Goal: Use online tool/utility: Utilize a website feature to perform a specific function

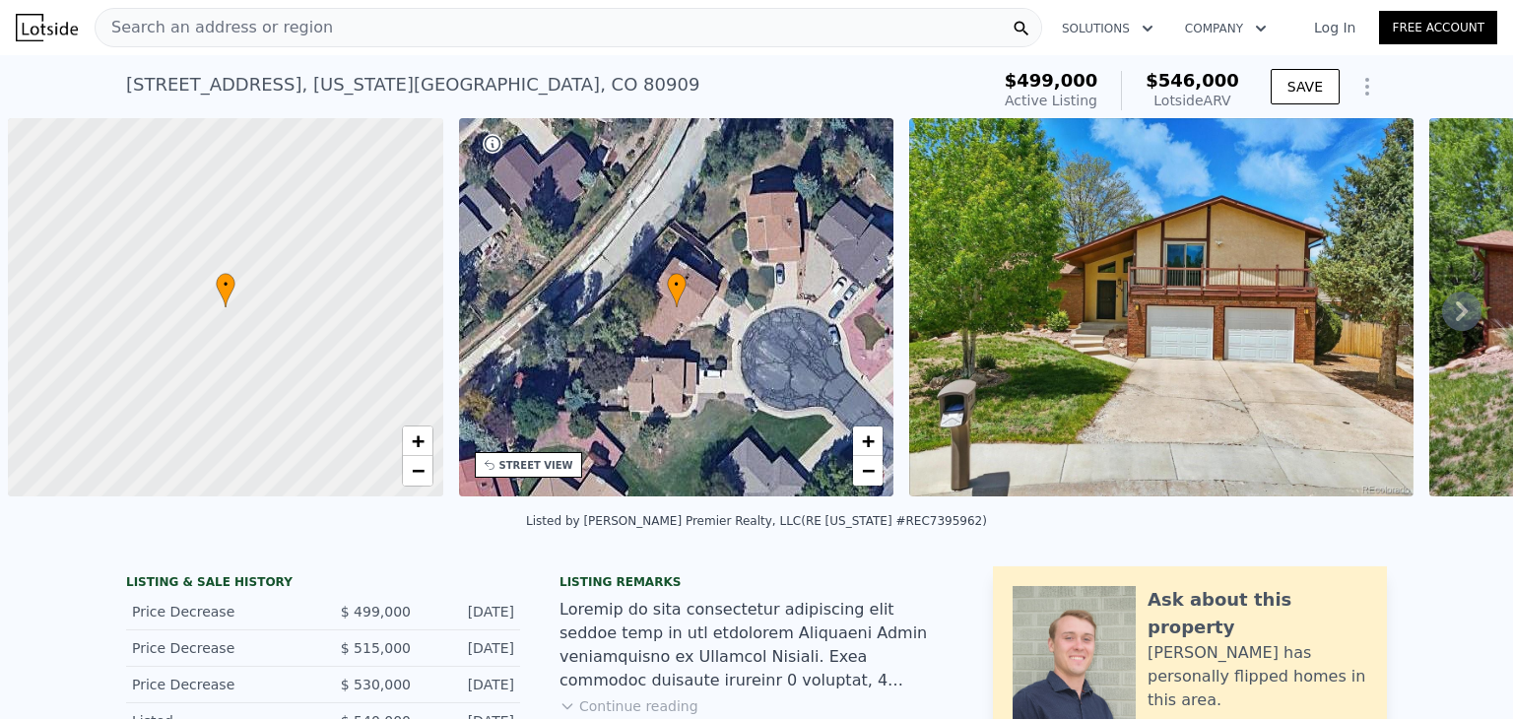
scroll to position [0, 8]
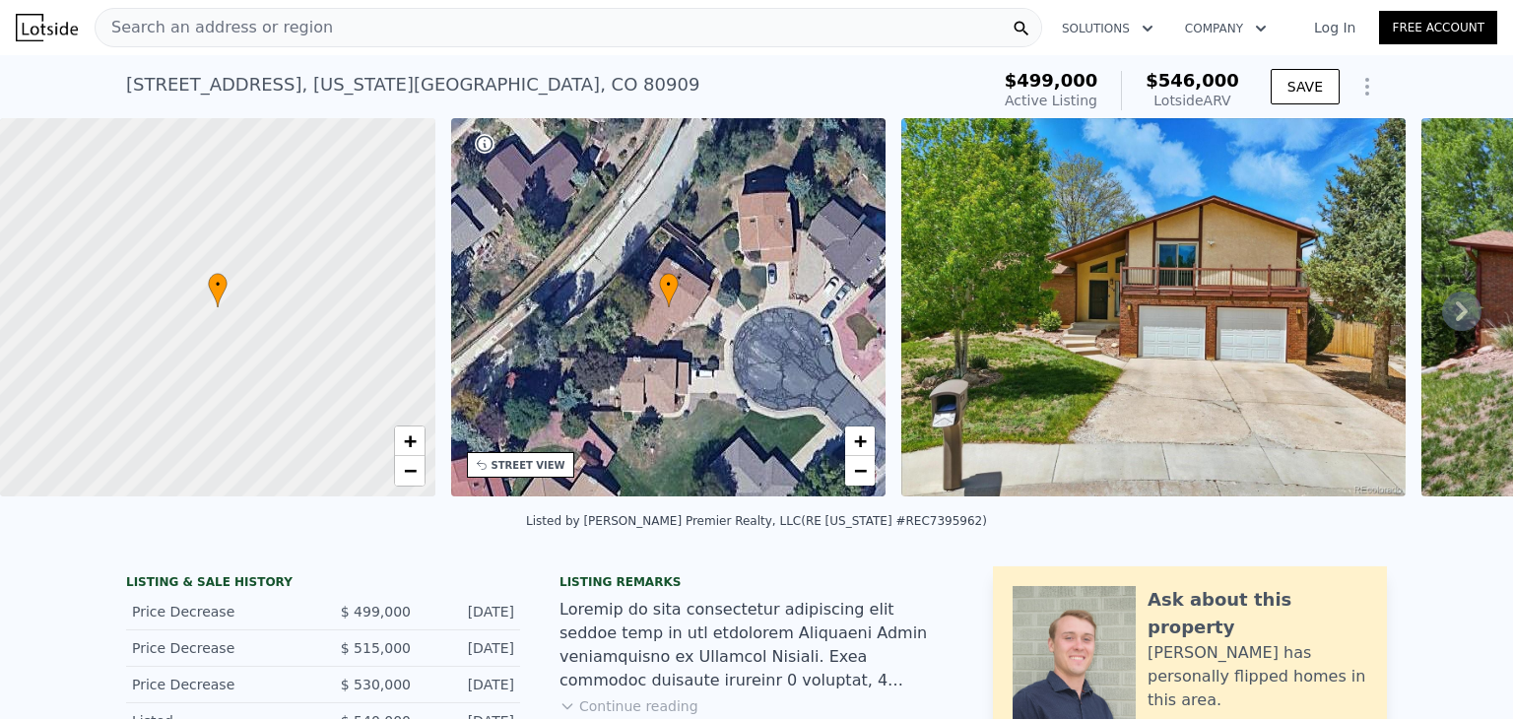
click at [1452, 316] on icon at bounding box center [1461, 311] width 39 height 39
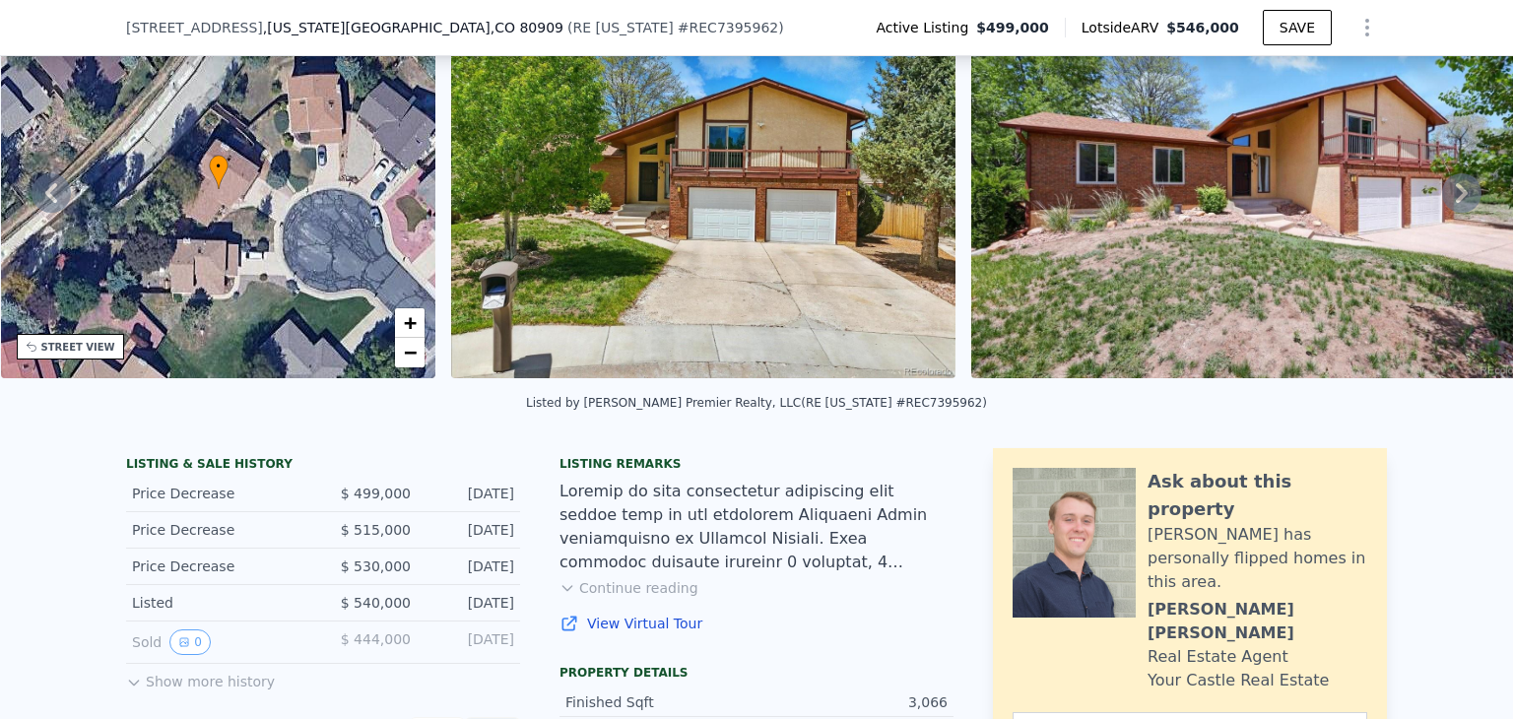
scroll to position [0, 0]
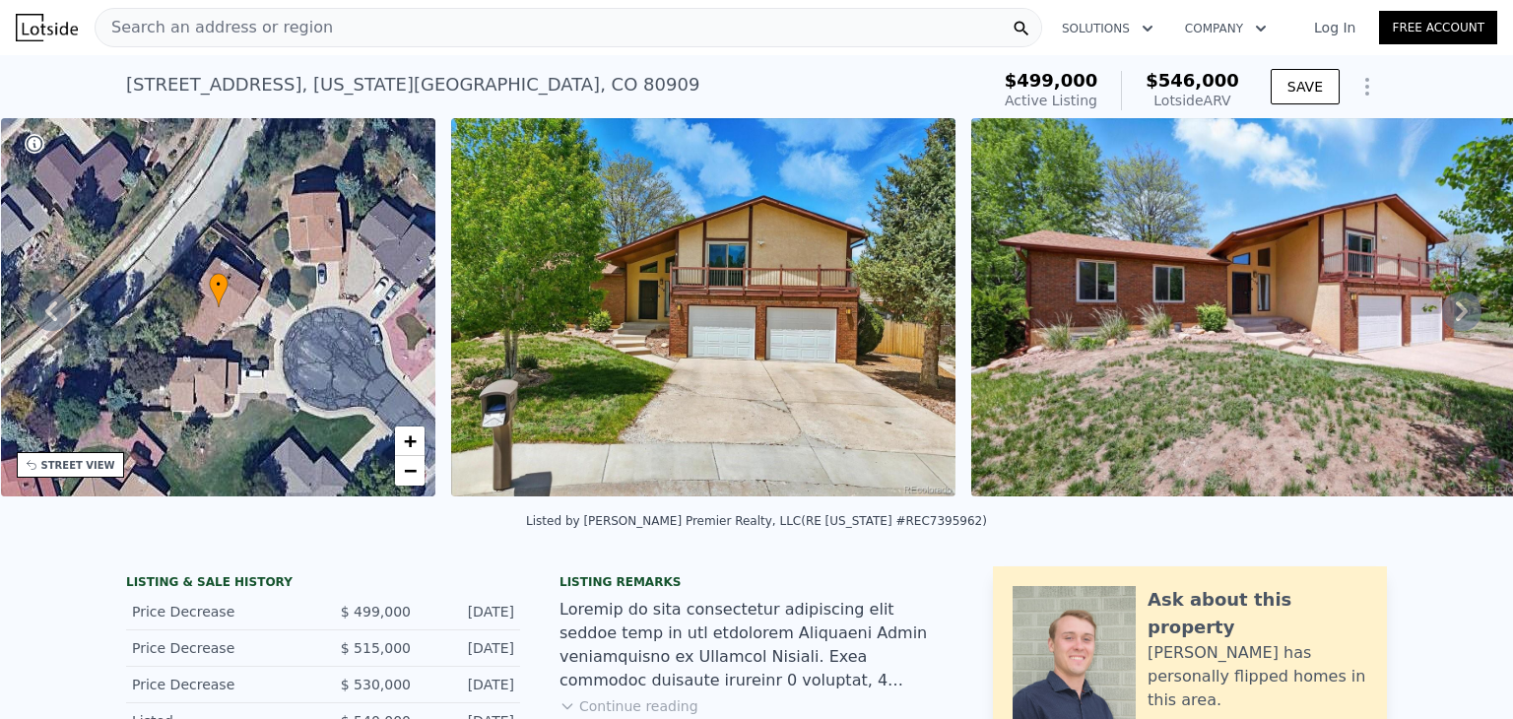
click at [1355, 91] on icon "Show Options" at bounding box center [1367, 87] width 24 height 24
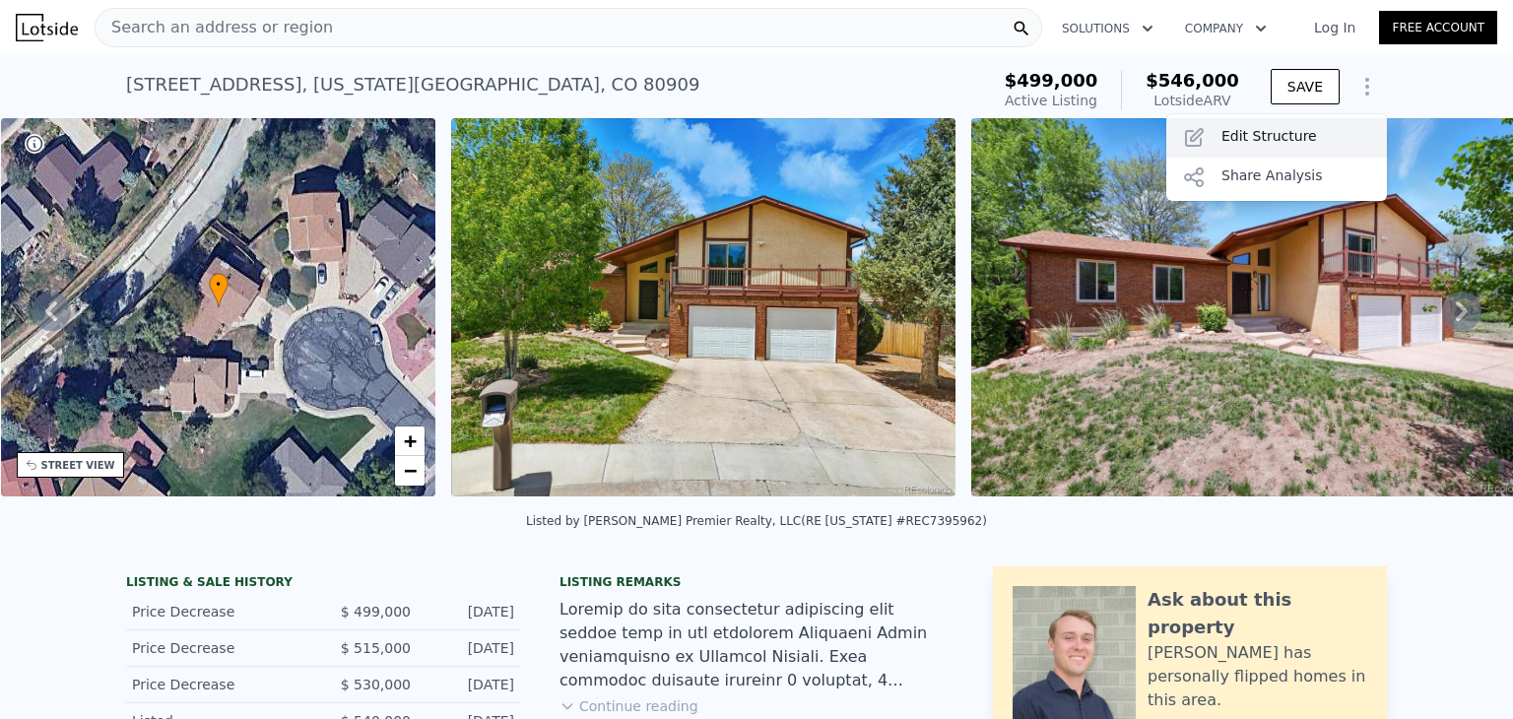
click at [1308, 138] on div "Edit Structure" at bounding box center [1276, 137] width 221 height 39
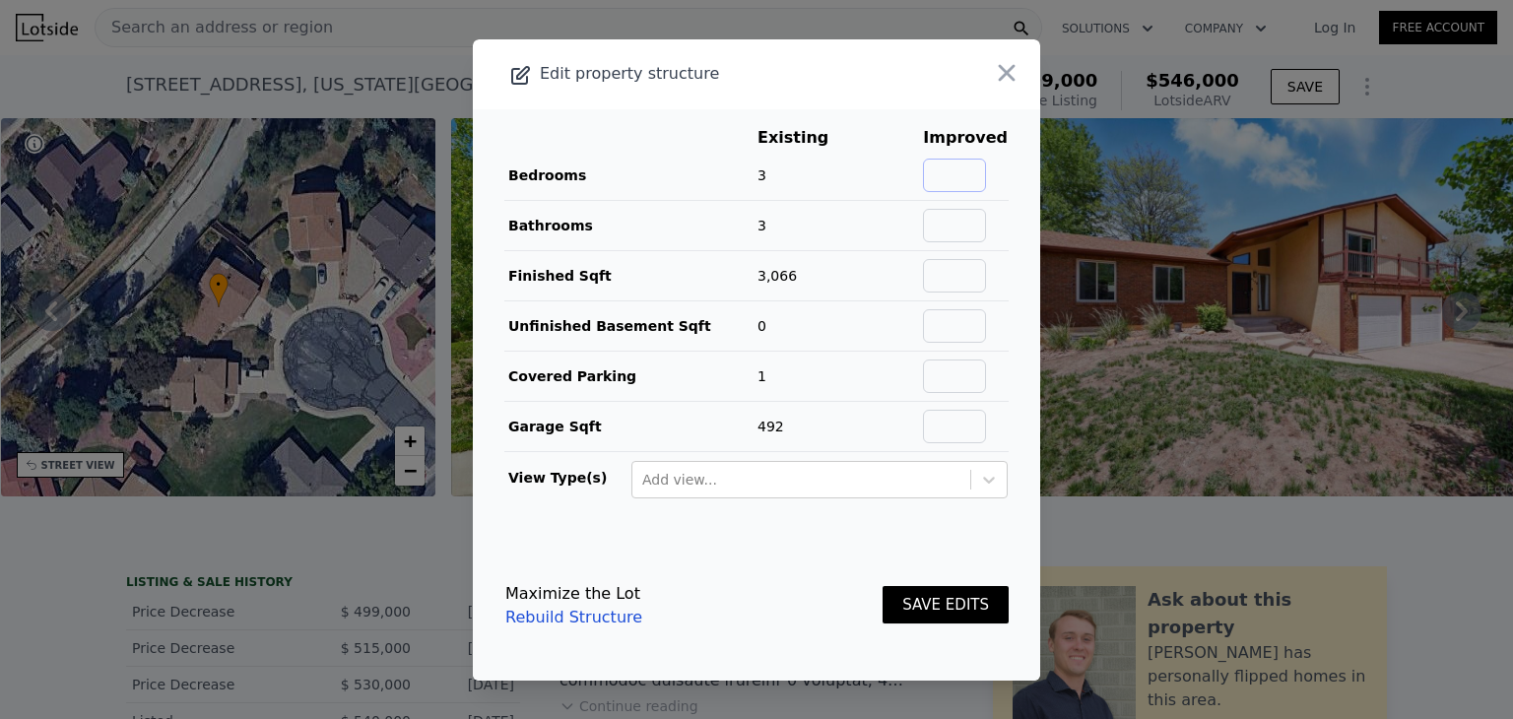
click at [964, 173] on input "text" at bounding box center [954, 175] width 63 height 33
type input "6"
click at [961, 218] on input "text" at bounding box center [954, 225] width 63 height 33
type input "3.5"
click at [956, 281] on input "text" at bounding box center [954, 275] width 63 height 33
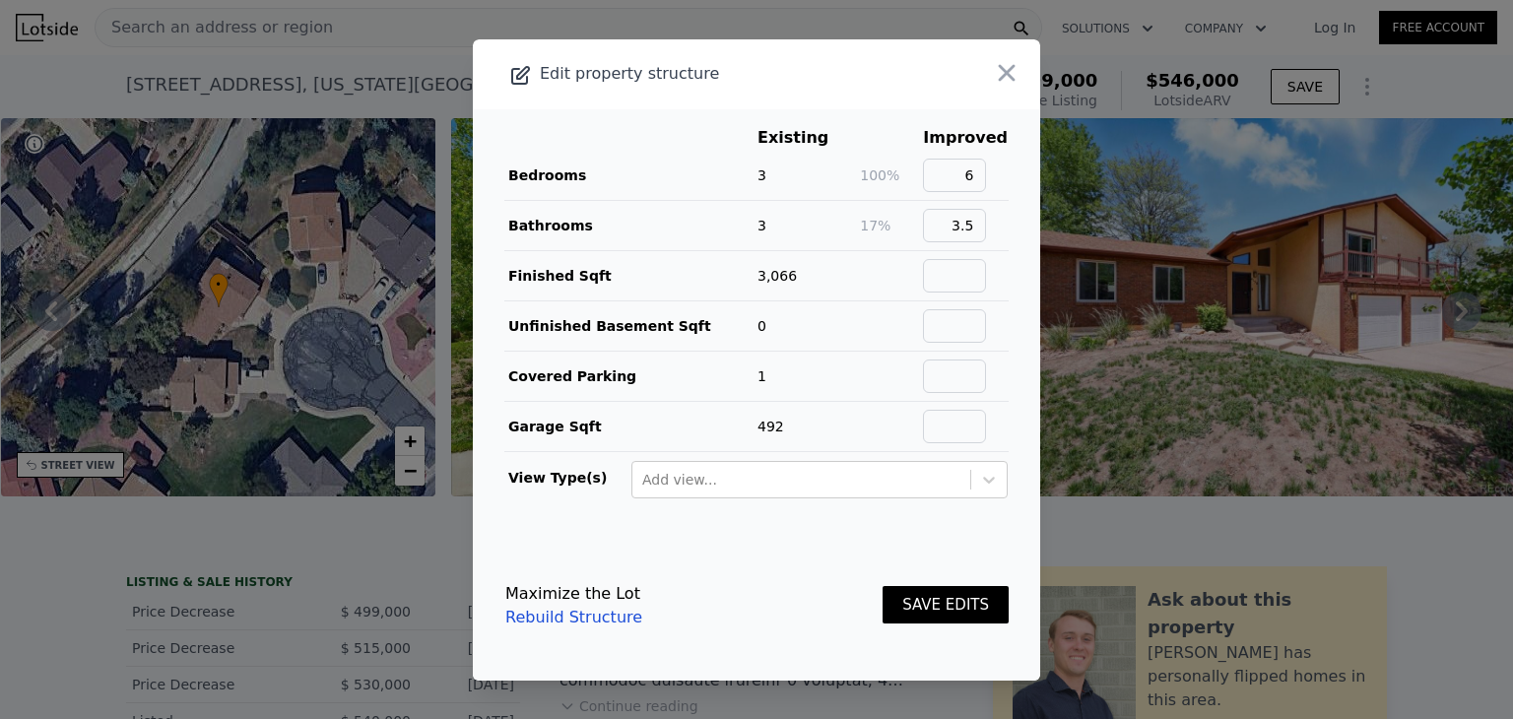
click at [922, 597] on button "SAVE EDITS" at bounding box center [946, 605] width 126 height 38
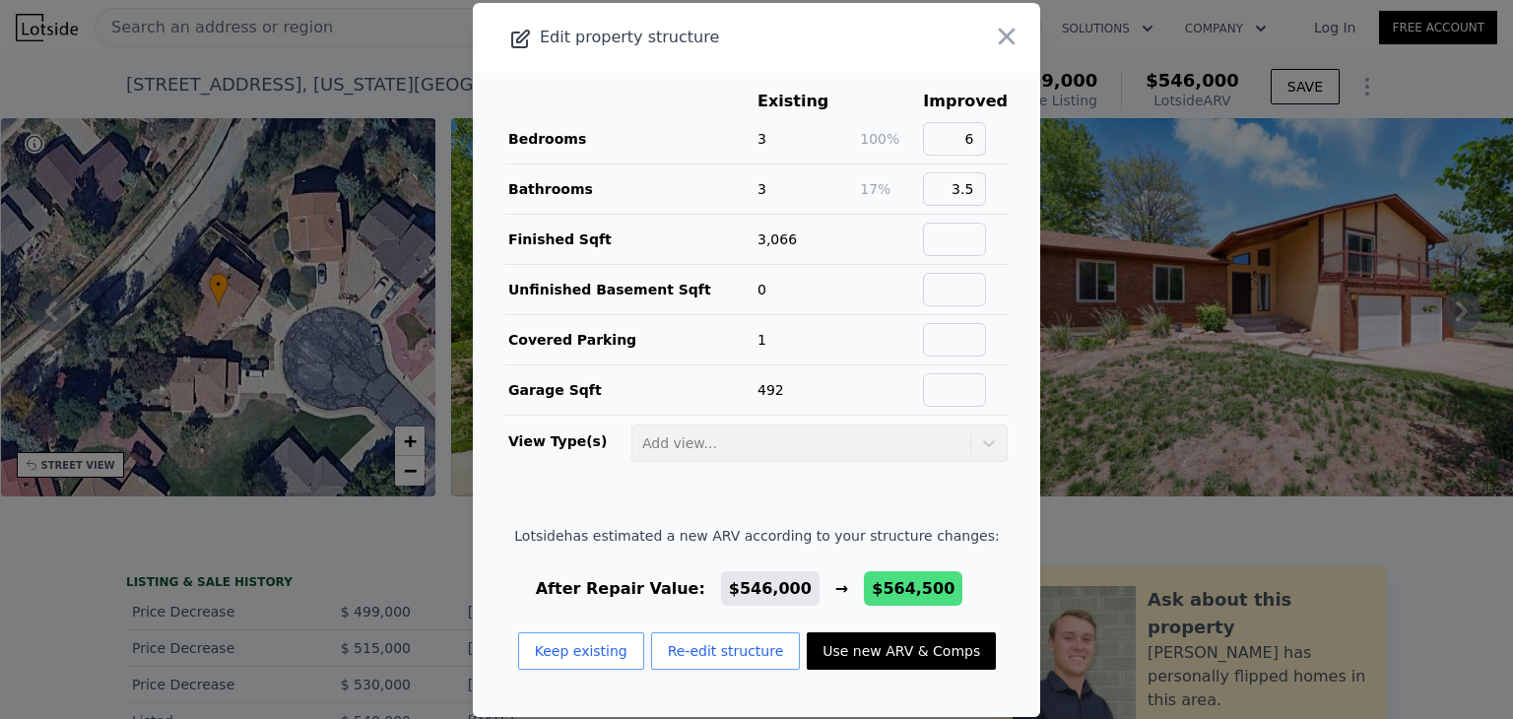
click at [956, 659] on button "Use new ARV & Comps" at bounding box center [901, 650] width 189 height 37
type input "2270"
type input "3898"
type input "7900"
checkbox input "false"
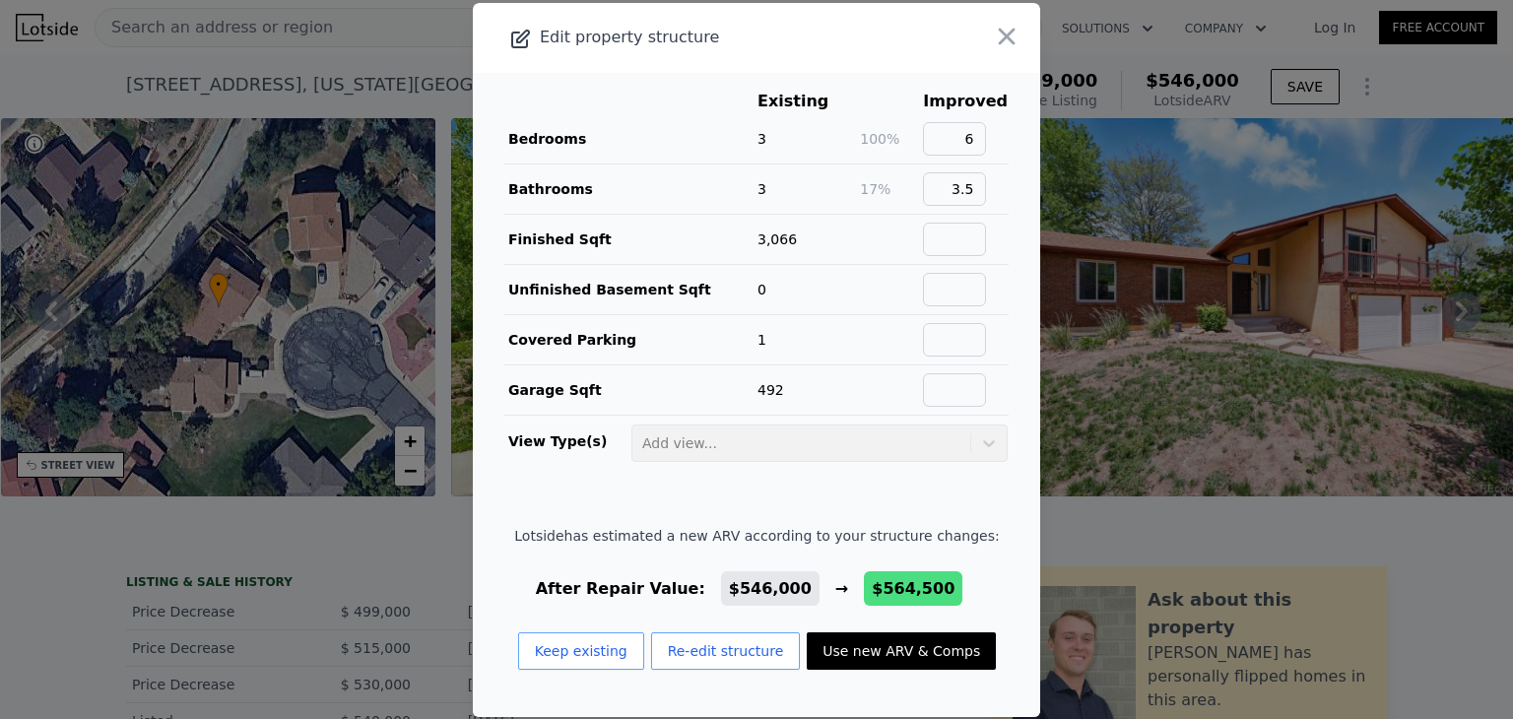
checkbox input "true"
type input "$ 564,500"
type input "-$ 3,405"
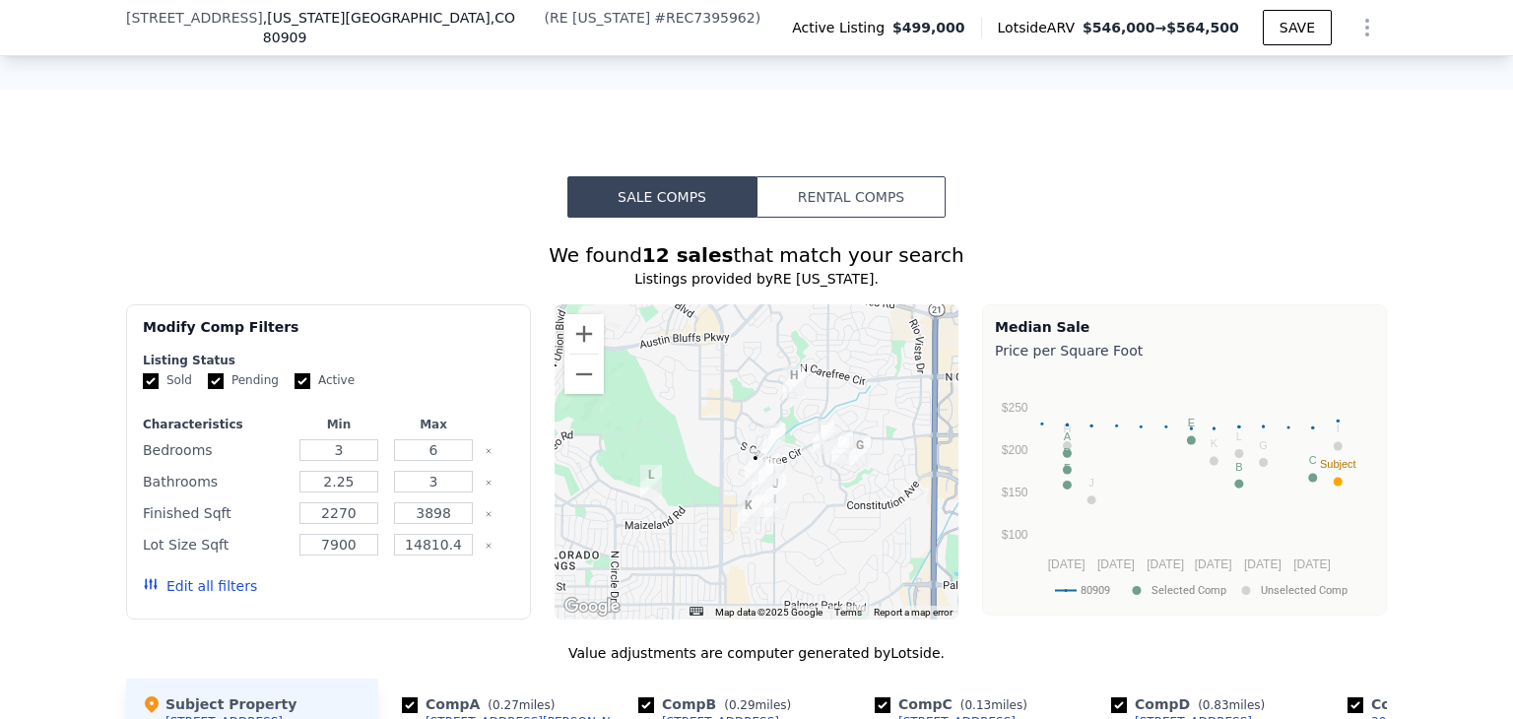
scroll to position [1811, 0]
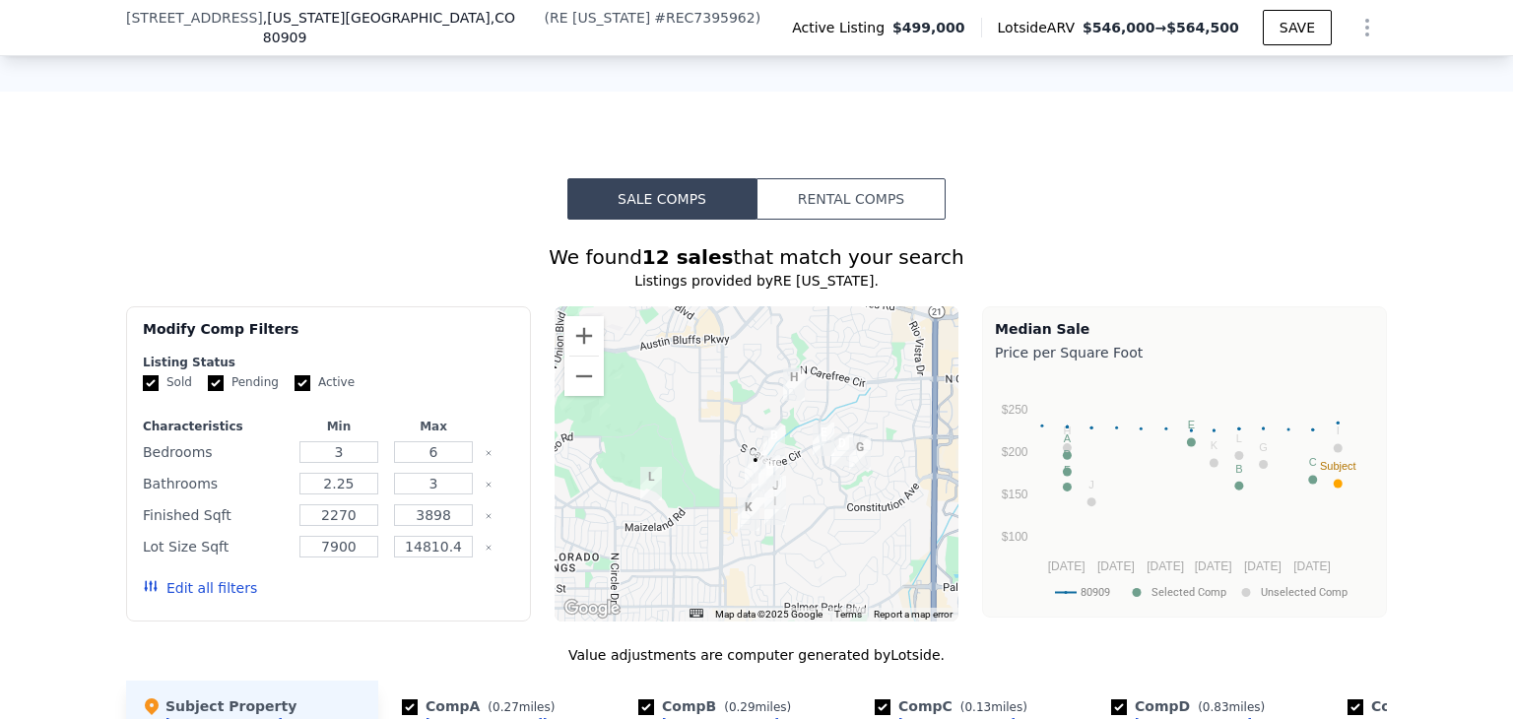
click at [839, 206] on button "Rental Comps" at bounding box center [850, 198] width 189 height 41
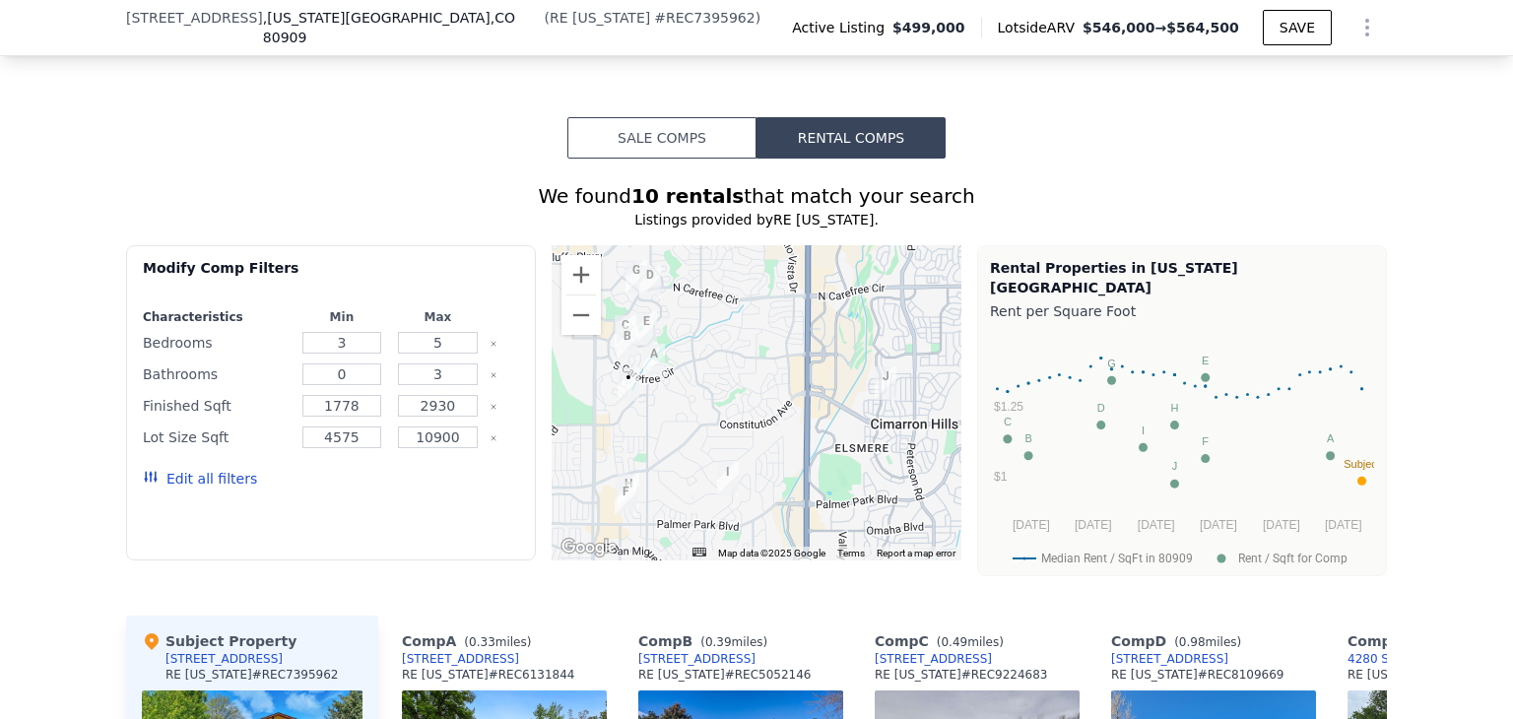
scroll to position [1903, 0]
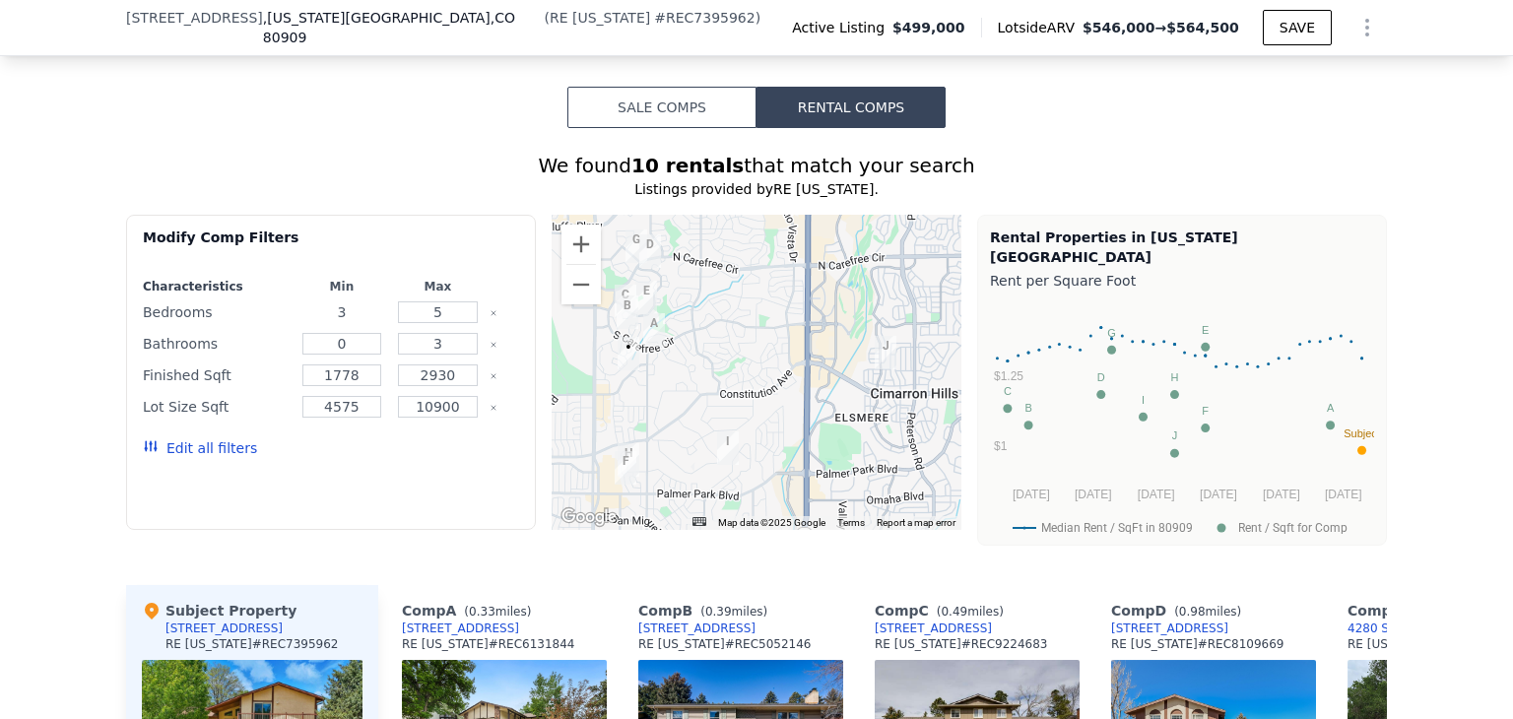
drag, startPoint x: 355, startPoint y: 320, endPoint x: 272, endPoint y: 314, distance: 83.0
click at [275, 316] on div "Bedrooms 3 5" at bounding box center [331, 312] width 376 height 28
type input "5"
drag, startPoint x: 442, startPoint y: 324, endPoint x: 379, endPoint y: 324, distance: 63.0
click at [379, 324] on div "Bedrooms 5 5" at bounding box center [331, 312] width 376 height 28
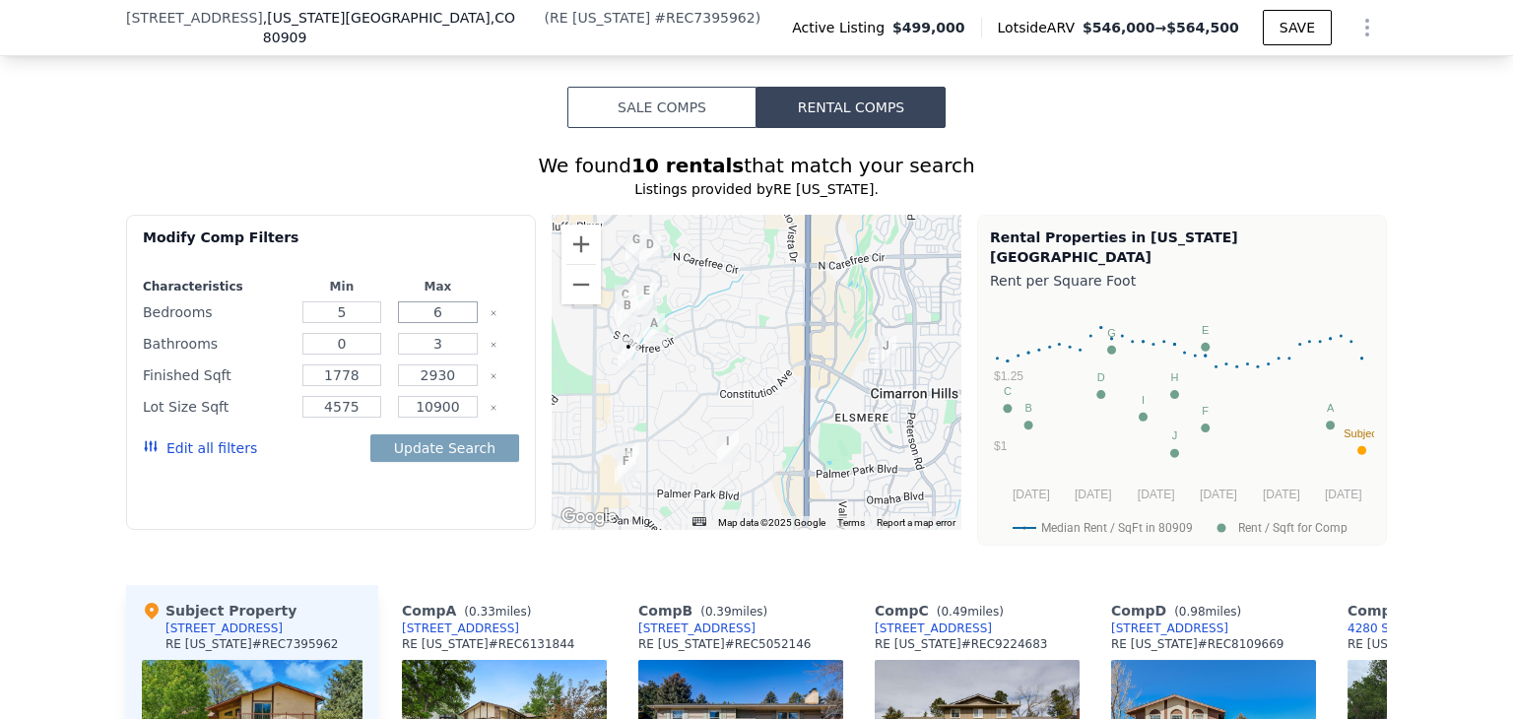
type input "6"
drag, startPoint x: 323, startPoint y: 349, endPoint x: 306, endPoint y: 350, distance: 16.8
click at [306, 350] on input "0" at bounding box center [342, 344] width 80 height 22
type input "2.5"
click at [443, 348] on input "3" at bounding box center [438, 344] width 80 height 22
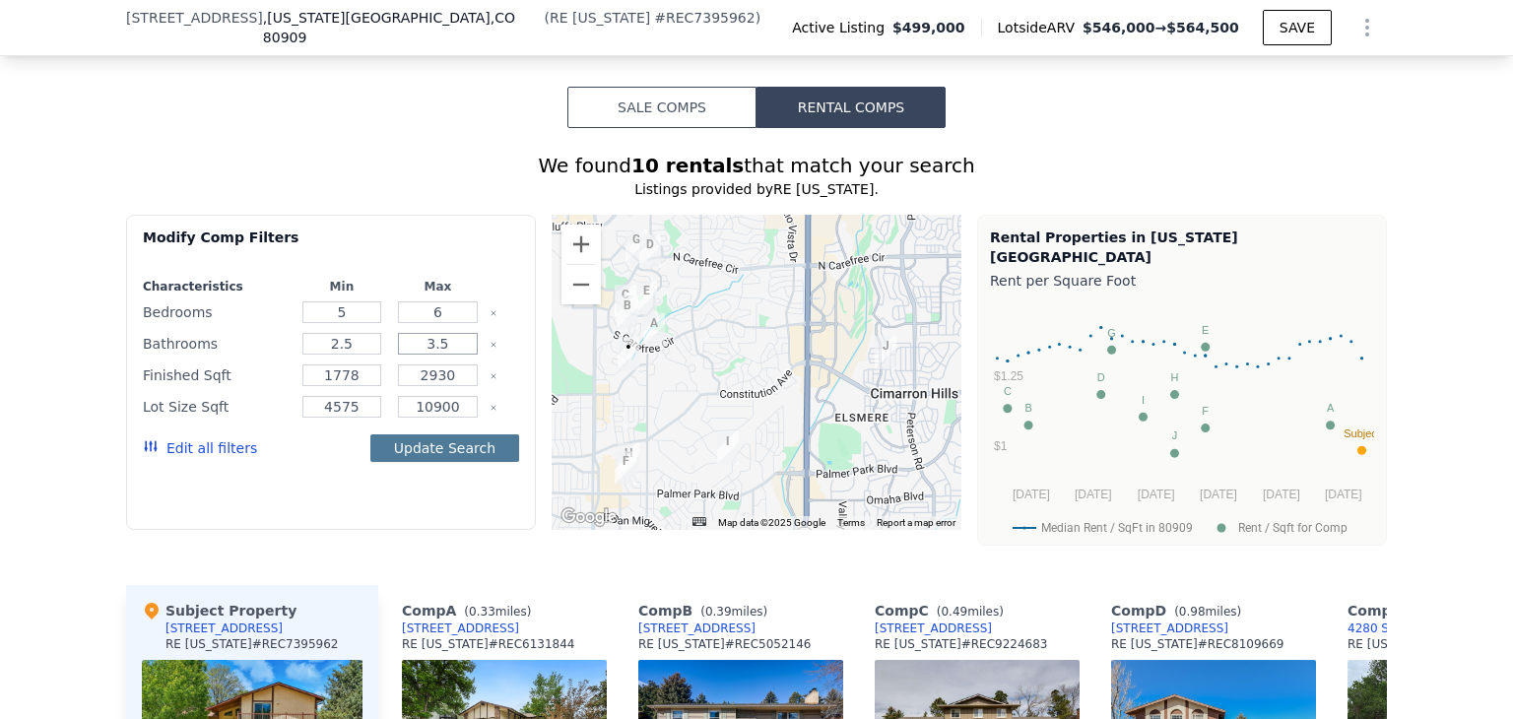
type input "3.5"
click at [443, 462] on button "Update Search" at bounding box center [444, 448] width 149 height 28
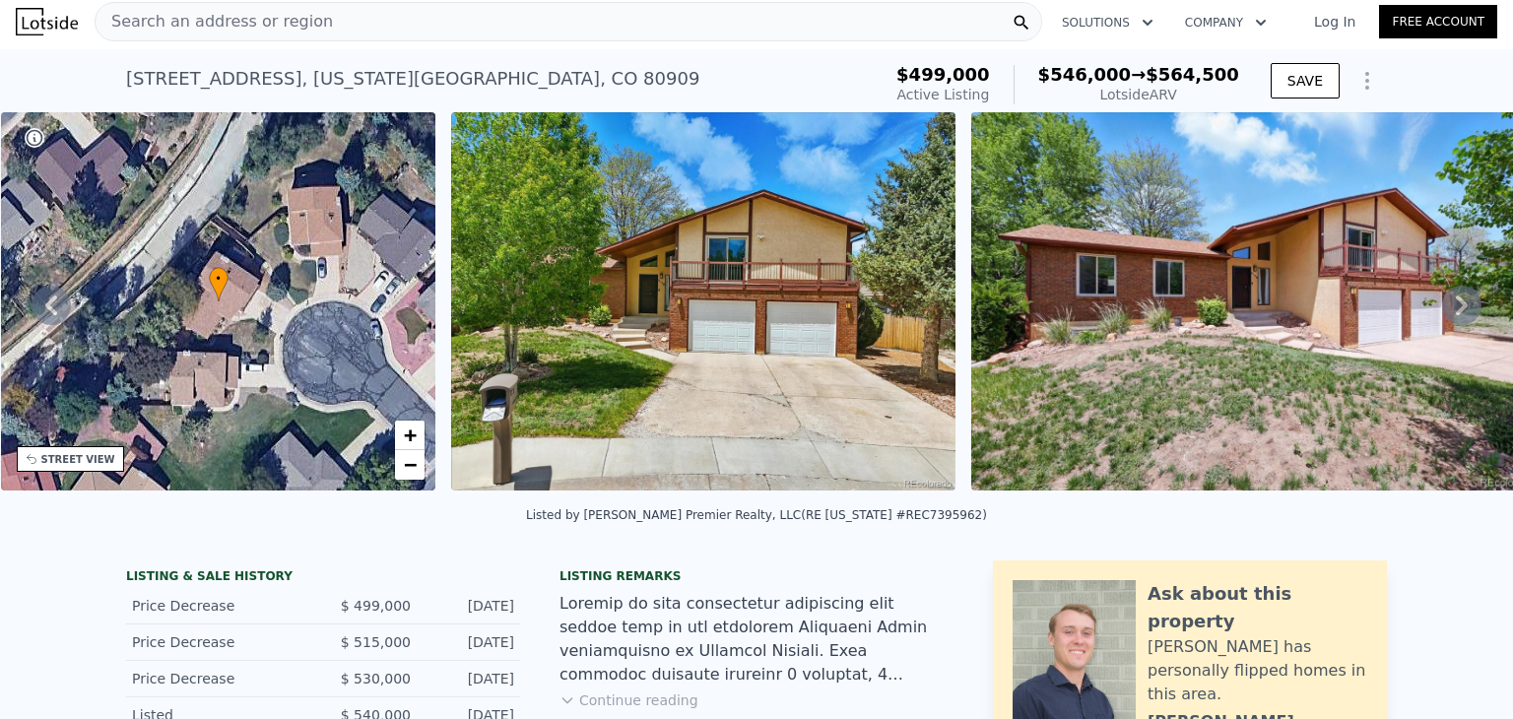
scroll to position [0, 0]
